Goal: Task Accomplishment & Management: Use online tool/utility

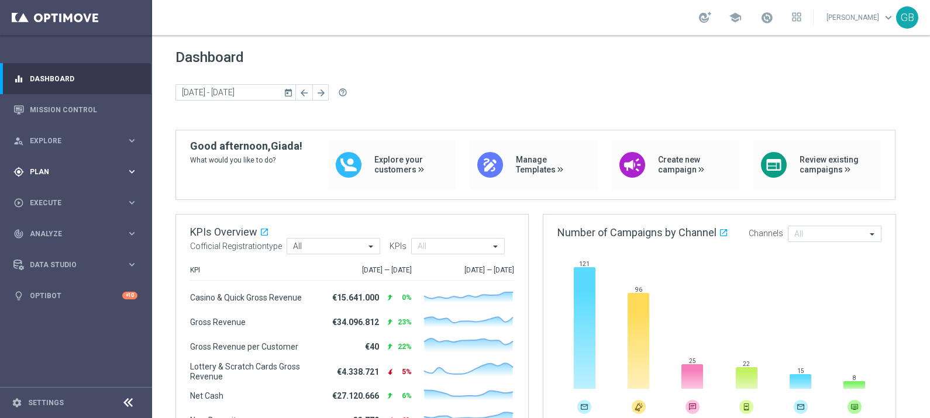
click at [74, 174] on span "Plan" at bounding box center [78, 171] width 96 height 7
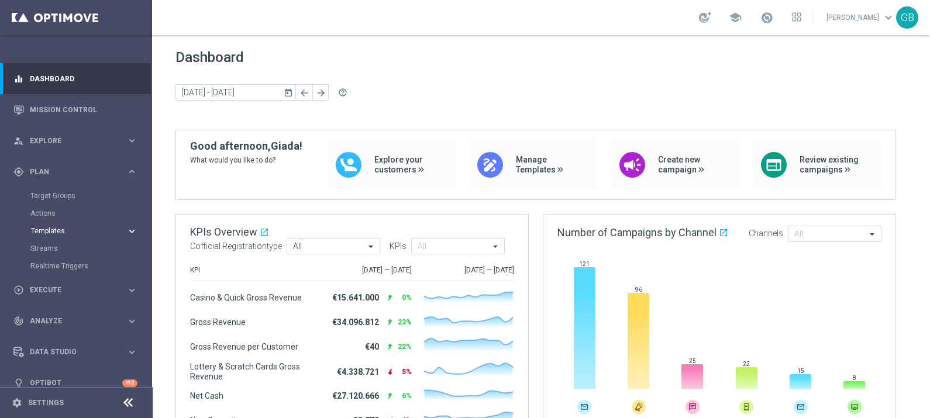
click at [61, 231] on span "Templates" at bounding box center [73, 230] width 84 height 7
click at [54, 246] on link "Optimail" at bounding box center [78, 248] width 85 height 9
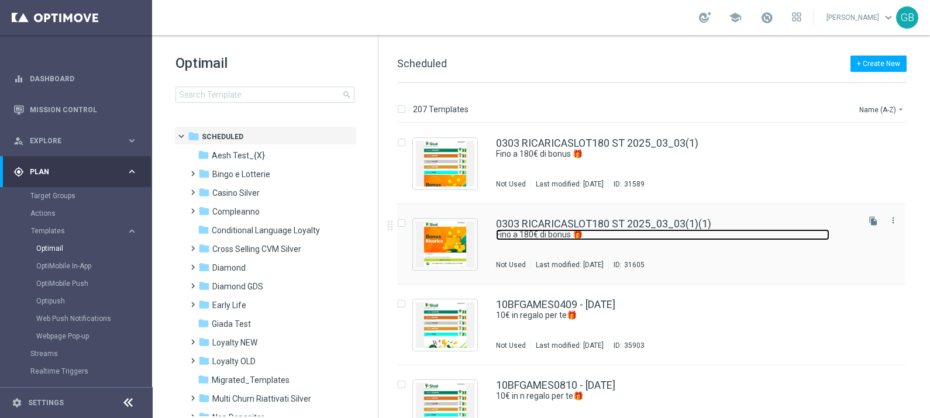
click at [712, 231] on link "Fino a 180€ di bonus 🎁​" at bounding box center [662, 234] width 333 height 11
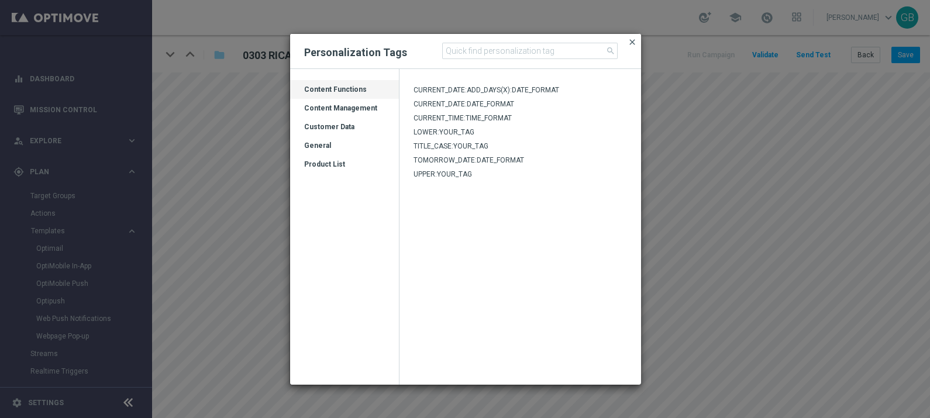
click at [633, 41] on span "close" at bounding box center [631, 41] width 9 height 9
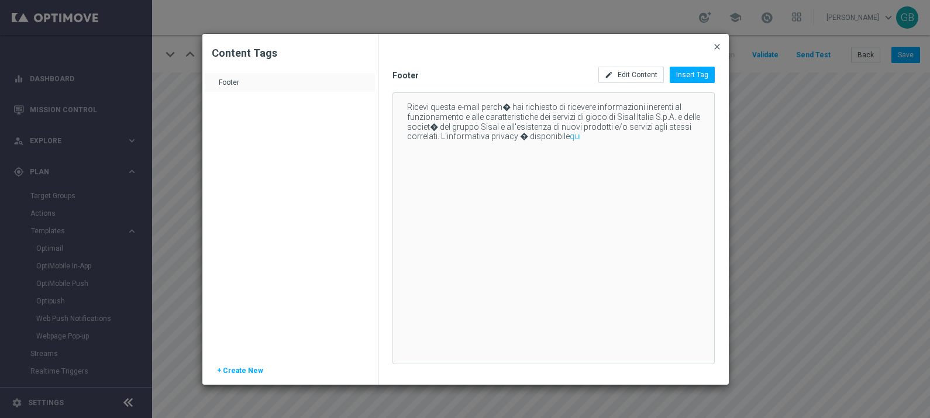
click at [714, 44] on span "close" at bounding box center [716, 46] width 9 height 9
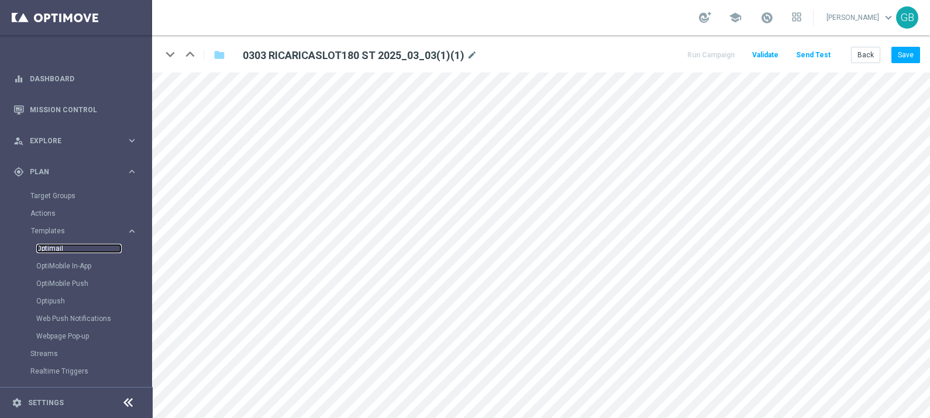
click at [47, 247] on link "Optimail" at bounding box center [78, 248] width 85 height 9
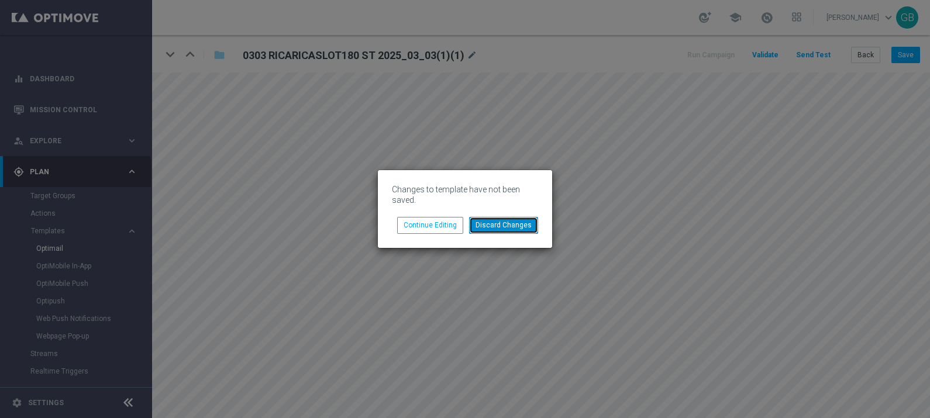
click at [506, 228] on button "Discard Changes" at bounding box center [503, 225] width 69 height 16
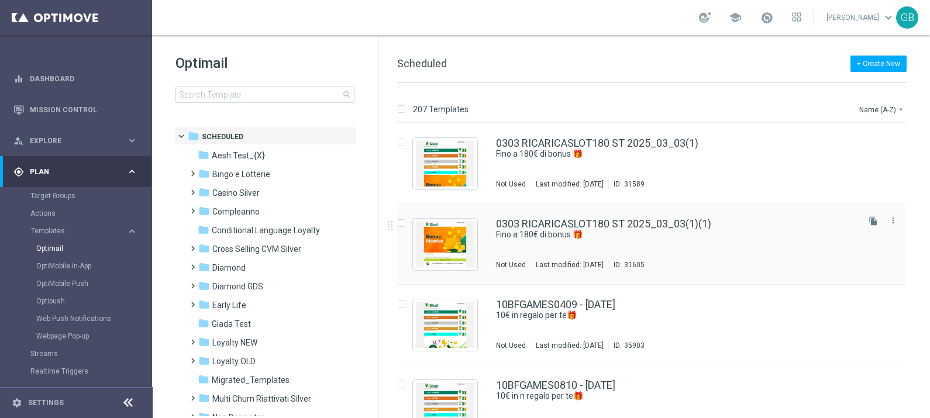
click at [701, 241] on div "0303 RICARICASLOT180 ST 2025_03_03(1)(1) Fino a 180€ di bonus 🎁​ Not Used Last …" at bounding box center [676, 244] width 360 height 51
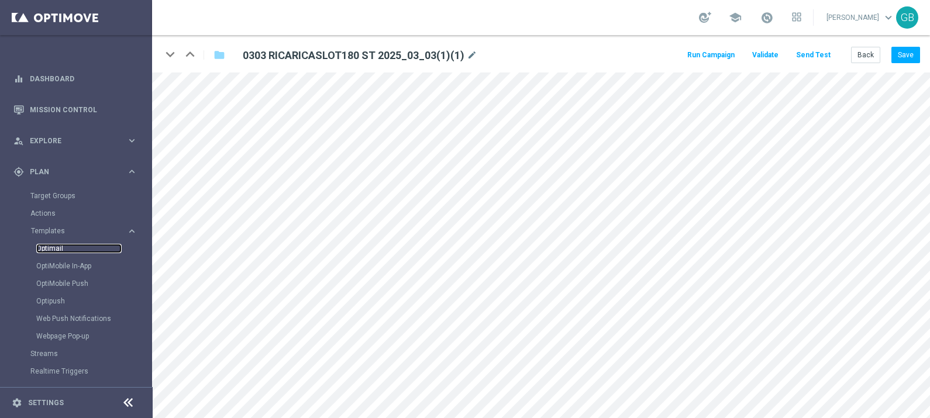
click at [49, 247] on link "Optimail" at bounding box center [78, 248] width 85 height 9
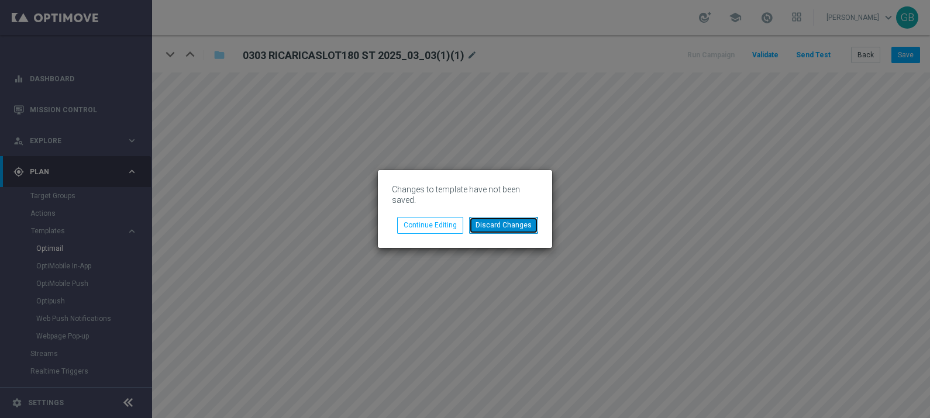
click at [487, 226] on button "Discard Changes" at bounding box center [503, 225] width 69 height 16
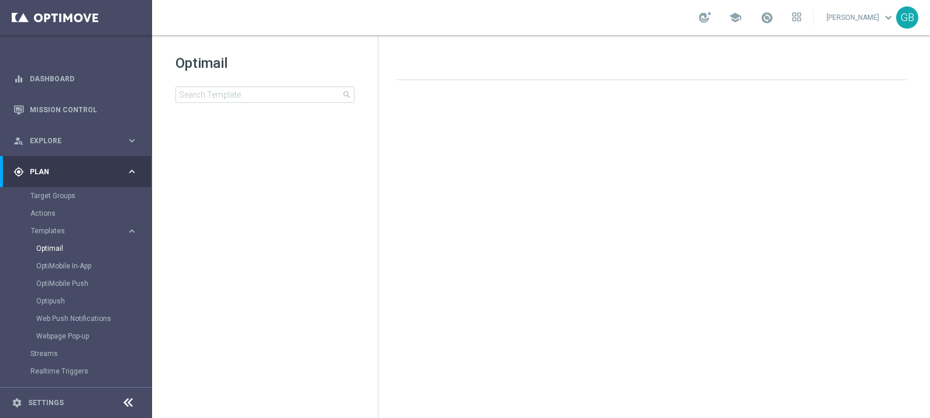
click at [486, 226] on div at bounding box center [656, 228] width 542 height 295
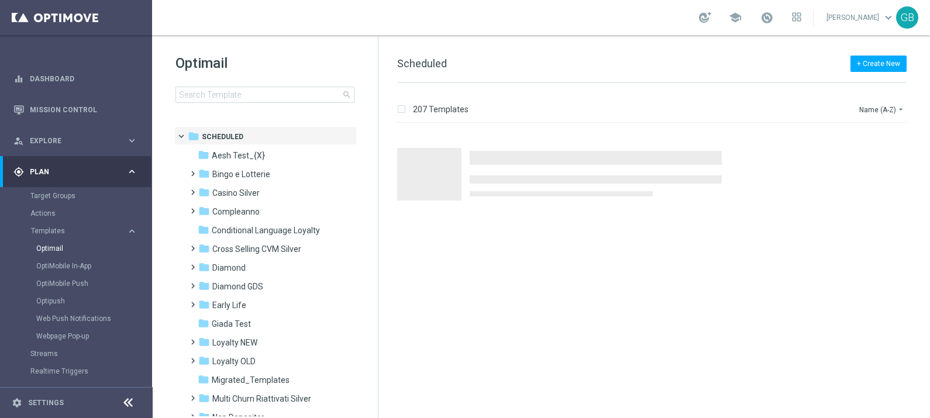
click at [486, 226] on div at bounding box center [656, 270] width 542 height 295
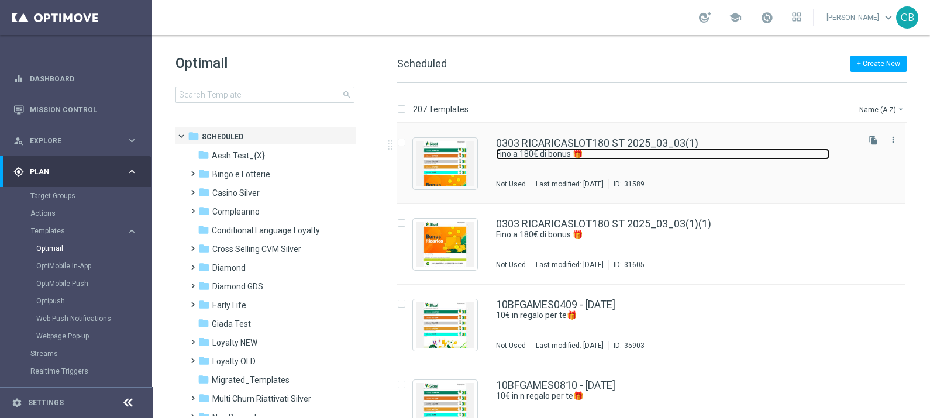
click at [726, 159] on link "Fino a 180€ di bonus 🎁​" at bounding box center [662, 154] width 333 height 11
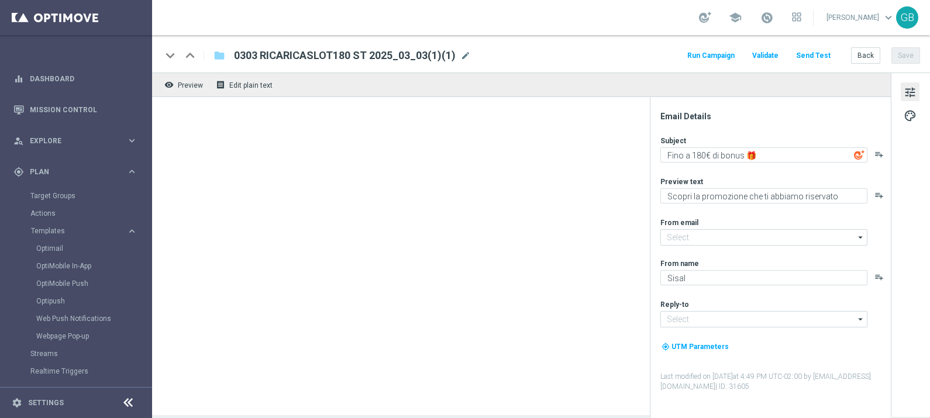
type input "[EMAIL_ADDRESS][DOMAIN_NAME]"
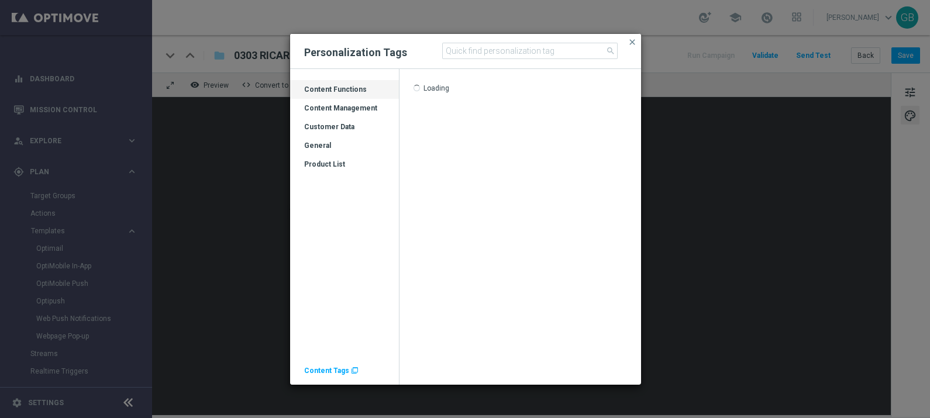
click at [330, 371] on span "Content Tags" at bounding box center [326, 371] width 45 height 8
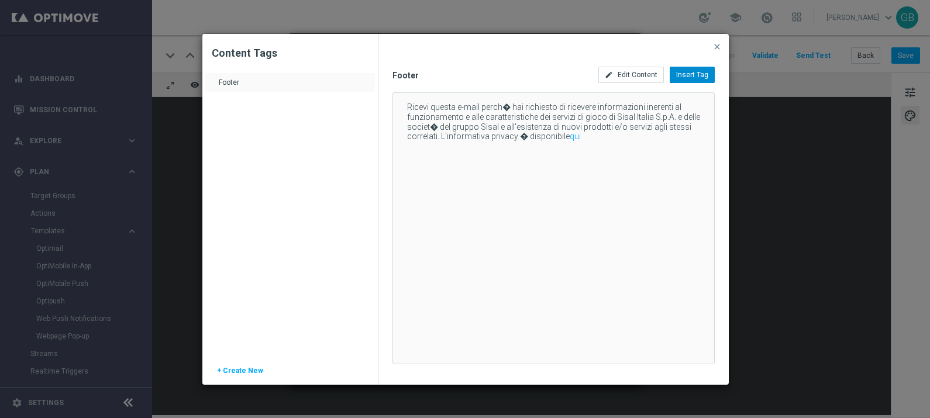
click at [699, 74] on span "Insert Tag" at bounding box center [692, 75] width 32 height 8
